Goal: Information Seeking & Learning: Learn about a topic

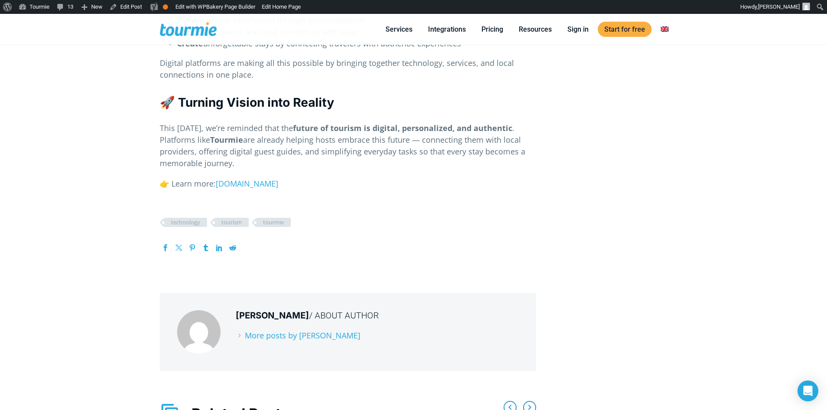
scroll to position [906, 0]
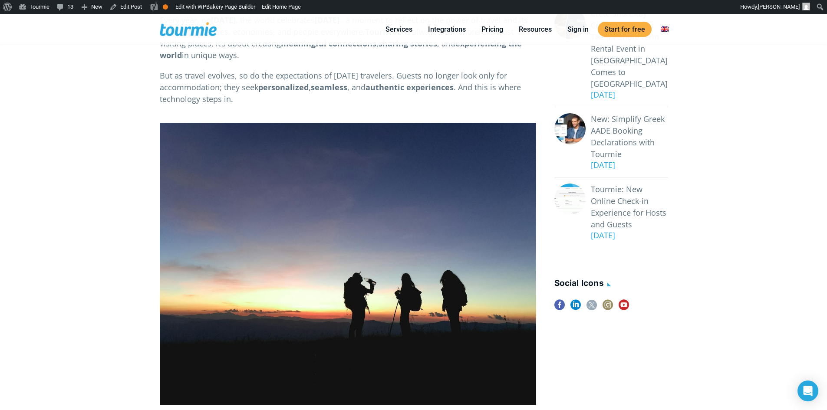
scroll to position [199, 0]
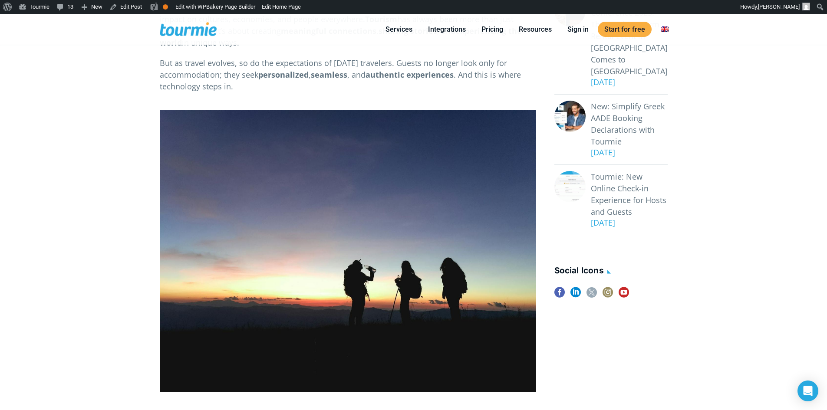
drag, startPoint x: 33, startPoint y: 273, endPoint x: 102, endPoint y: 34, distance: 248.1
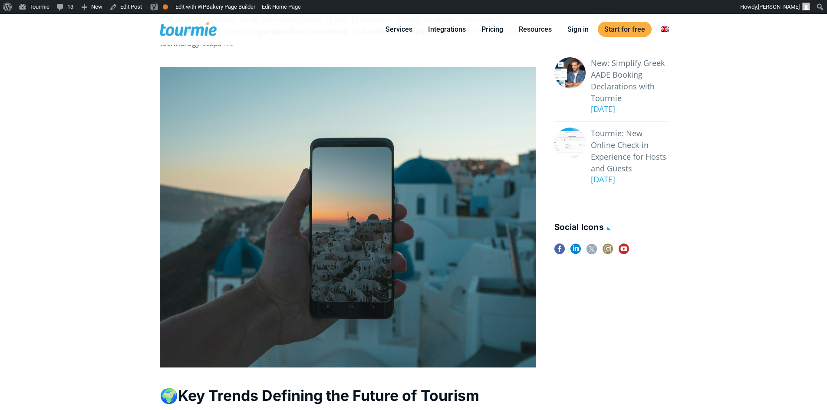
scroll to position [199, 0]
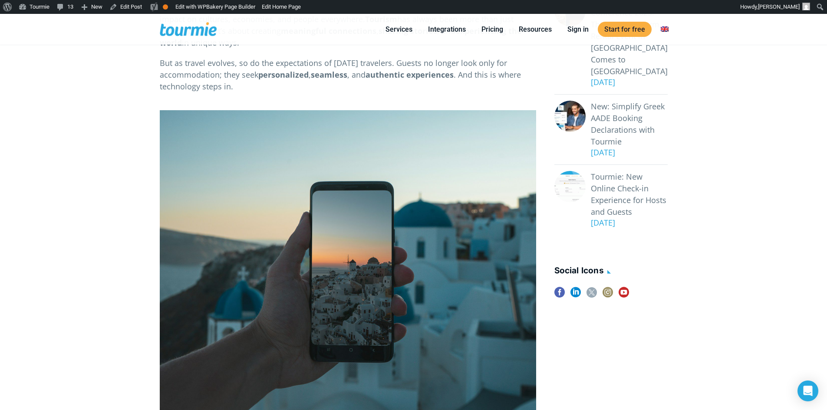
checkbox input "true"
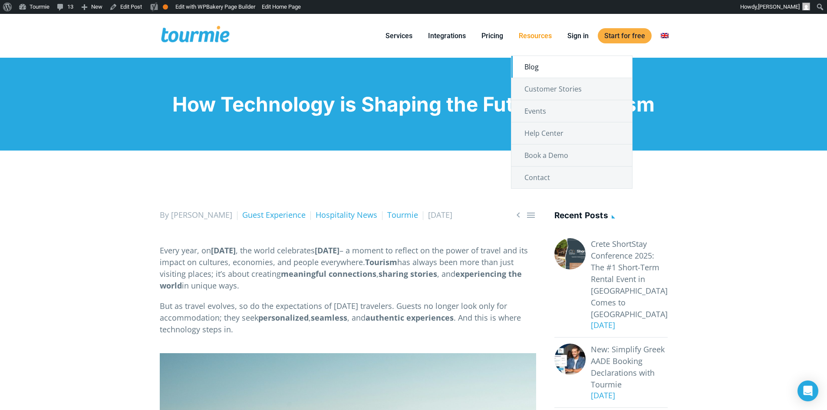
click at [537, 64] on link "Blog" at bounding box center [572, 67] width 121 height 22
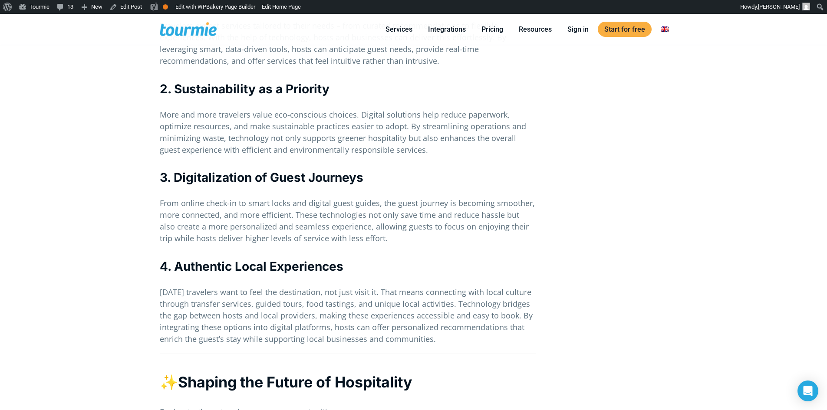
scroll to position [668, 0]
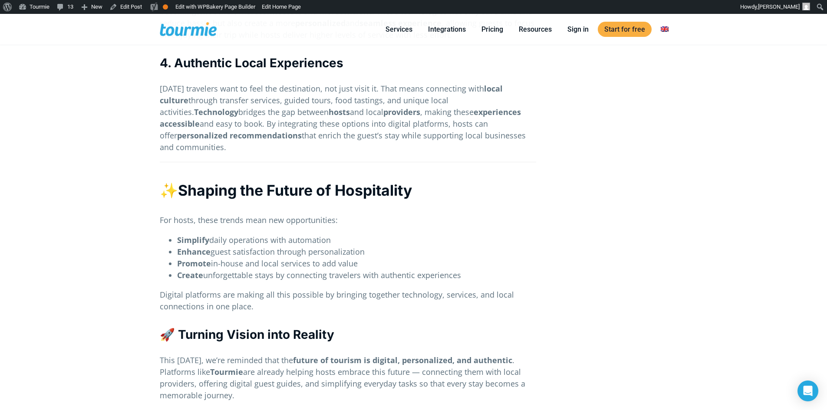
scroll to position [914, 0]
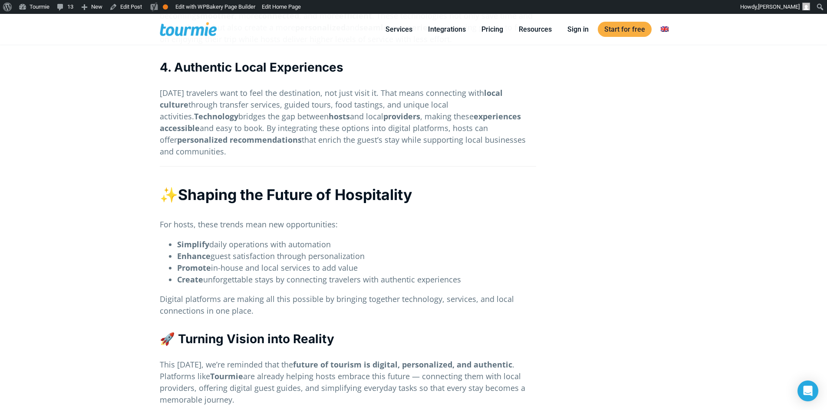
drag, startPoint x: 147, startPoint y: 205, endPoint x: 141, endPoint y: 204, distance: 5.7
click at [147, 205] on div "  By [PERSON_NAME] Guest Experience Hospitality News Tourmie [DATE] Every yea…" at bounding box center [413, 7] width 827 height 1543
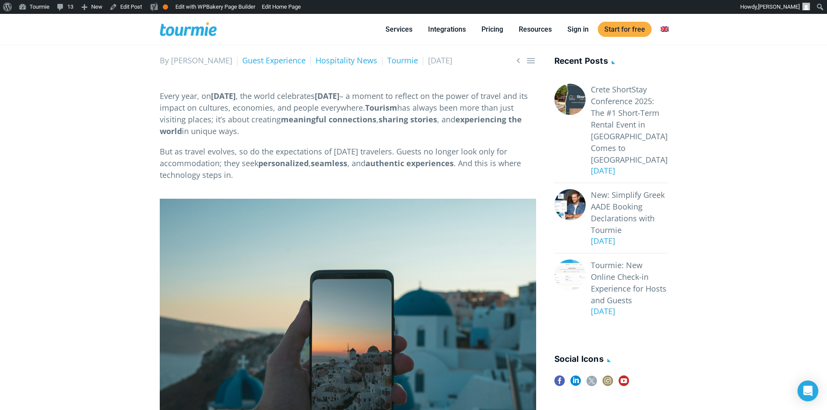
scroll to position [153, 0]
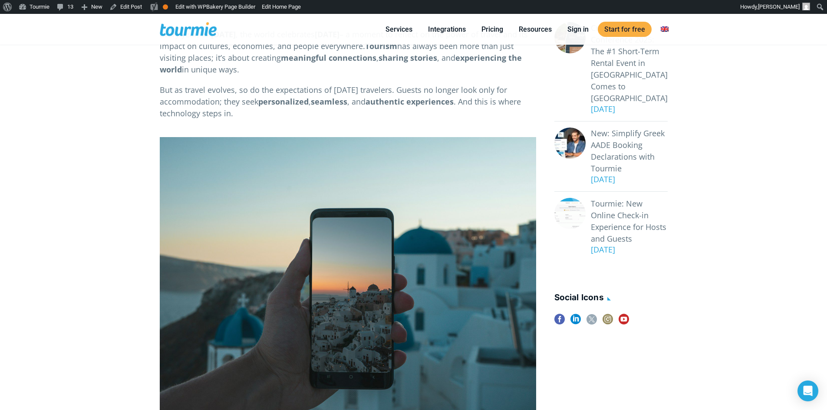
scroll to position [174, 0]
